Goal: Navigation & Orientation: Find specific page/section

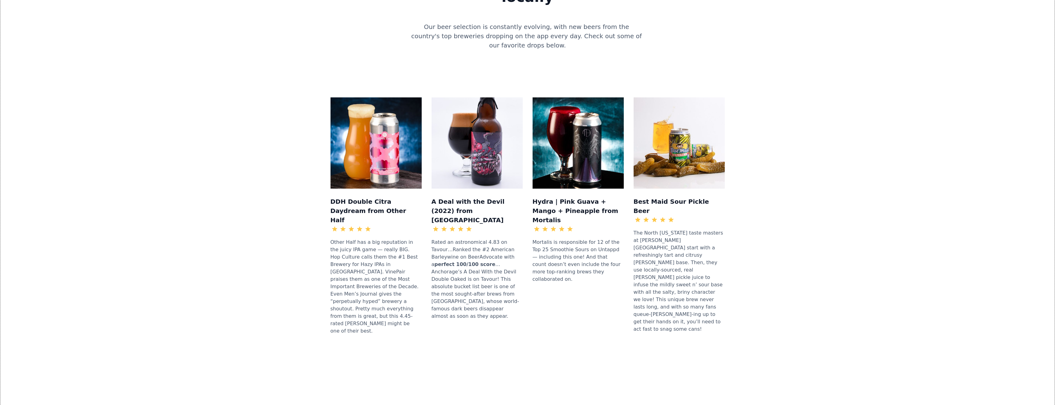
scroll to position [647, 0]
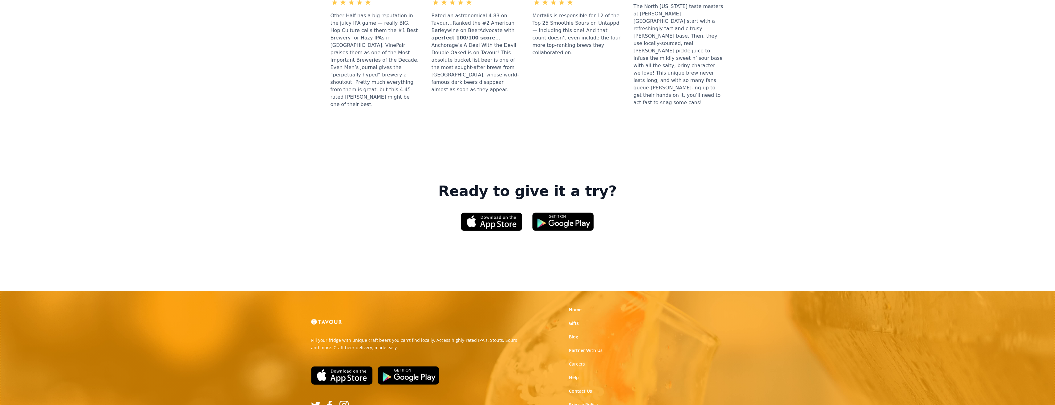
scroll to position [821, 0]
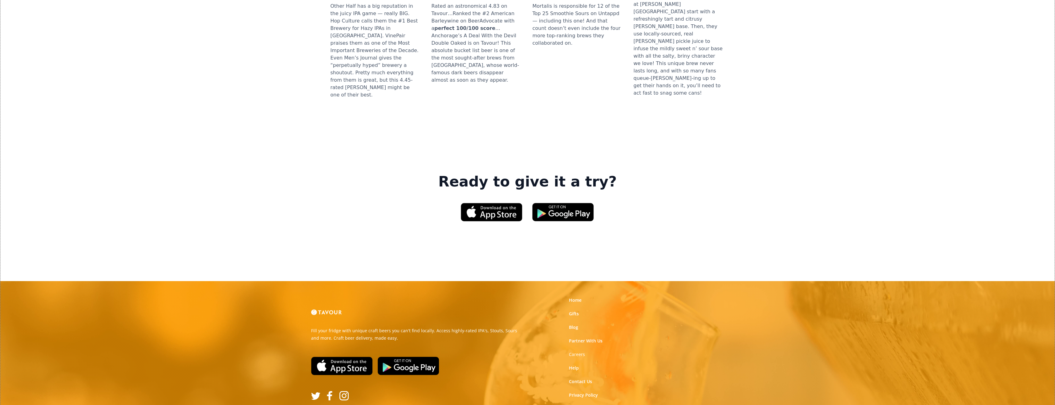
drag, startPoint x: 580, startPoint y: 315, endPoint x: 580, endPoint y: 324, distance: 9.5
click at [589, 337] on link "Partner With Us" at bounding box center [586, 340] width 34 height 6
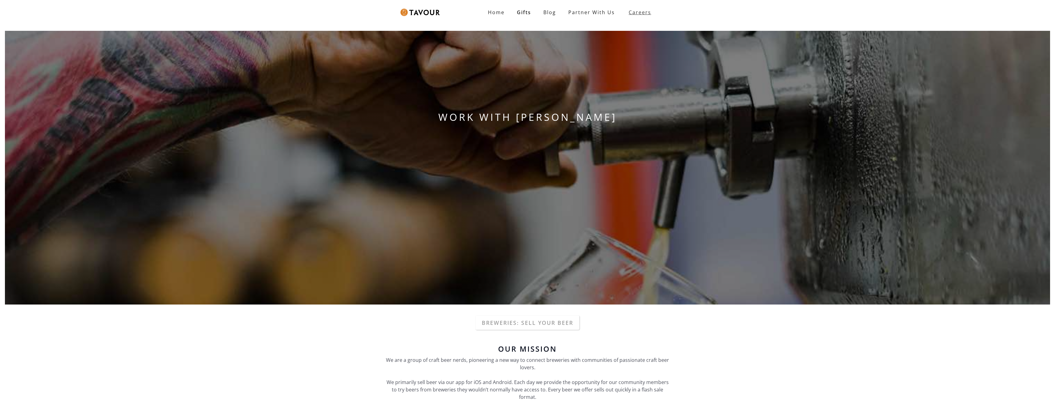
click at [622, 10] on link "Careers" at bounding box center [638, 12] width 35 height 17
